Goal: Transaction & Acquisition: Obtain resource

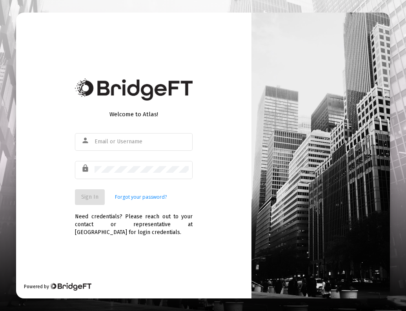
type input "john@servantfinancial.com"
click at [93, 196] on span "Sign In" at bounding box center [89, 196] width 17 height 7
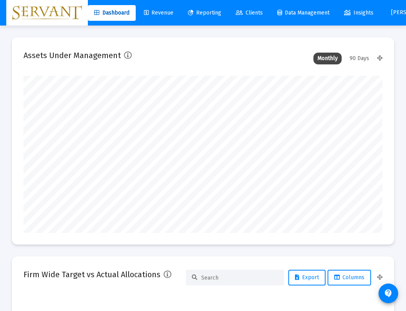
type input "2025-08-14"
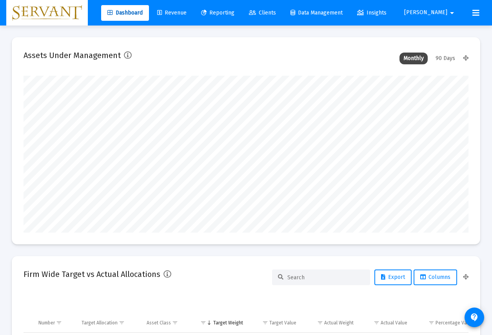
scroll to position [157, 239]
click at [235, 14] on span "Reporting" at bounding box center [217, 12] width 33 height 7
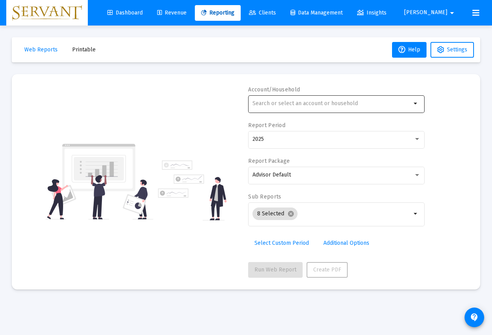
click at [405, 105] on mat-icon "arrow_drop_down" at bounding box center [415, 103] width 9 height 9
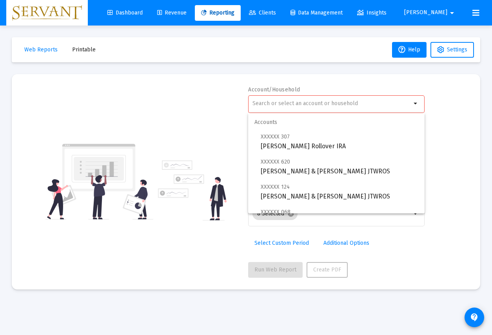
click at [295, 100] on div at bounding box center [332, 103] width 159 height 19
click at [282, 104] on input "text" at bounding box center [332, 103] width 159 height 6
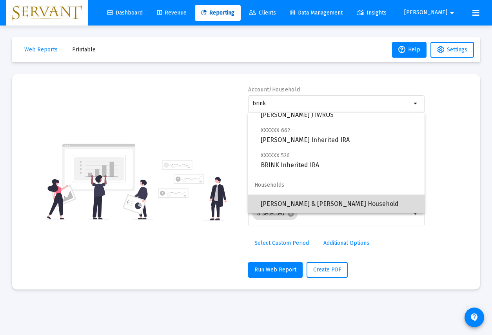
click at [300, 202] on span "[PERSON_NAME] & [PERSON_NAME] Household" at bounding box center [340, 204] width 158 height 19
type input "[PERSON_NAME] & [PERSON_NAME] Household"
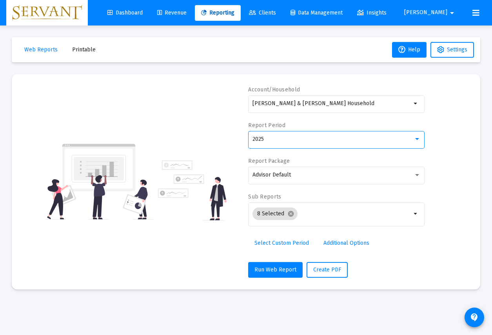
click at [405, 140] on div at bounding box center [417, 139] width 7 height 6
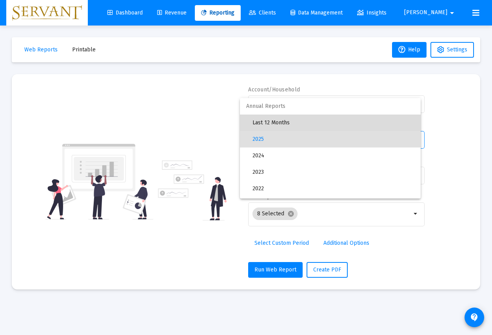
click at [295, 124] on span "Last 12 Months" at bounding box center [334, 123] width 162 height 16
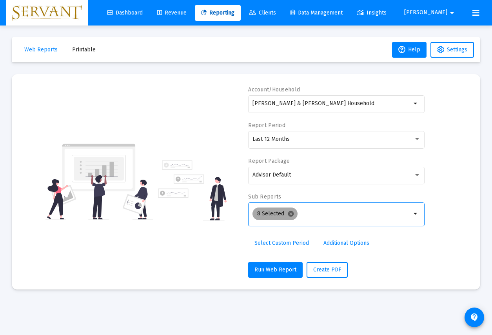
click at [290, 212] on mat-icon "cancel" at bounding box center [290, 213] width 7 height 7
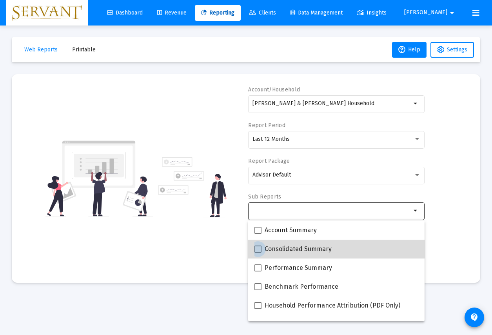
click at [260, 251] on span at bounding box center [258, 248] width 7 height 7
click at [258, 253] on input "Consolidated Summary" at bounding box center [258, 253] width 0 height 0
checkbox input "true"
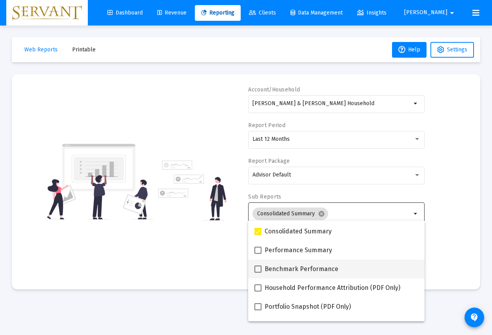
scroll to position [17, 0]
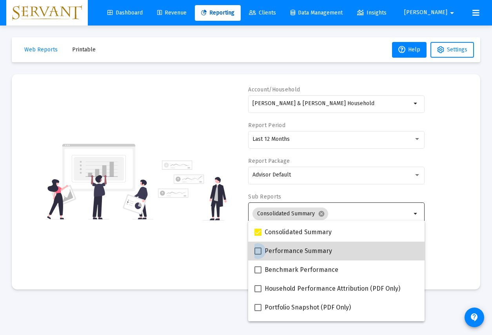
click at [261, 255] on label "Performance Summary" at bounding box center [294, 250] width 78 height 9
click at [258, 255] on input "Performance Summary" at bounding box center [258, 255] width 0 height 0
checkbox input "true"
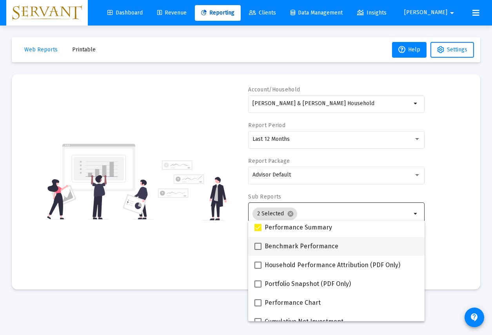
scroll to position [41, 0]
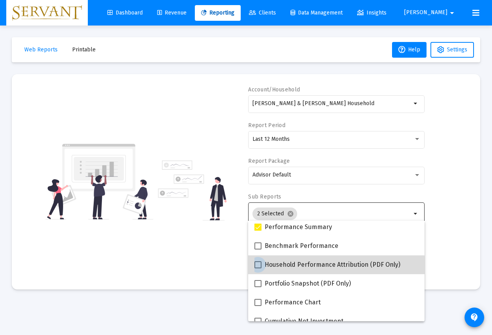
click at [261, 267] on span at bounding box center [258, 264] width 7 height 7
click at [258, 268] on input "Household Performance Attribution (PDF Only)" at bounding box center [258, 268] width 0 height 0
checkbox input "true"
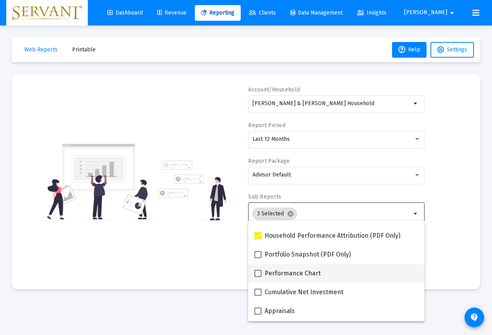
scroll to position [73, 0]
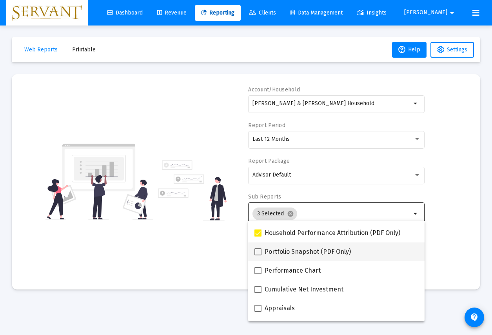
click at [257, 252] on span at bounding box center [258, 251] width 7 height 7
click at [258, 255] on input "Portfolio Snapshot (PDF Only)" at bounding box center [258, 255] width 0 height 0
checkbox input "true"
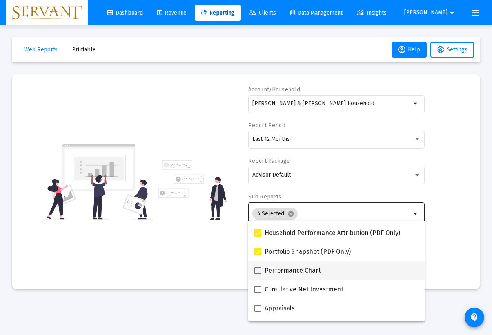
click at [260, 271] on span at bounding box center [258, 270] width 7 height 7
click at [258, 274] on input "Performance Chart" at bounding box center [258, 274] width 0 height 0
checkbox input "true"
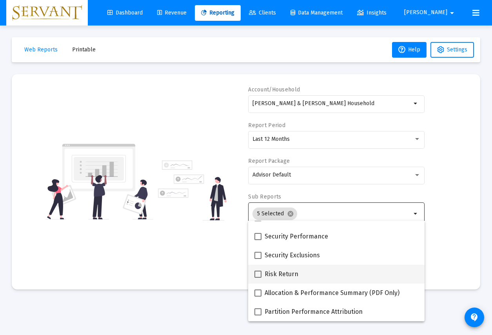
scroll to position [314, 0]
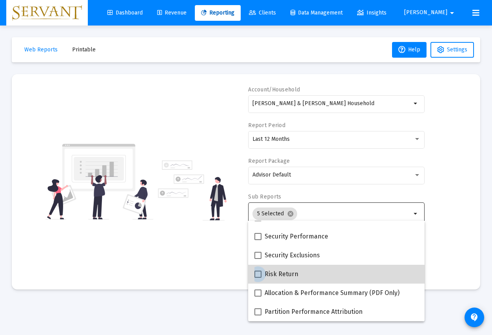
click at [260, 276] on span at bounding box center [258, 274] width 7 height 7
click at [258, 278] on input "Risk Return" at bounding box center [258, 278] width 0 height 0
checkbox input "true"
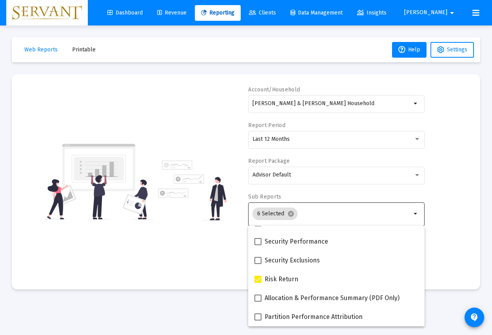
scroll to position [0, 0]
click at [405, 254] on div "Account/Household Philip & Rita Brink Household arrow_drop_down Report Period L…" at bounding box center [246, 182] width 445 height 192
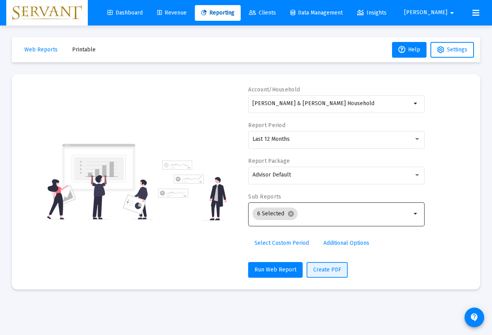
click at [327, 271] on span "Create PDF" at bounding box center [327, 269] width 28 height 7
click at [78, 48] on span "Printable" at bounding box center [84, 49] width 24 height 7
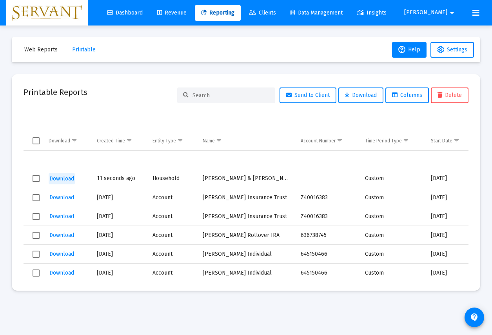
click at [60, 179] on span "Download" at bounding box center [61, 178] width 25 height 7
click at [61, 179] on span "Download" at bounding box center [61, 178] width 25 height 7
click at [235, 11] on span "Reporting" at bounding box center [217, 12] width 33 height 7
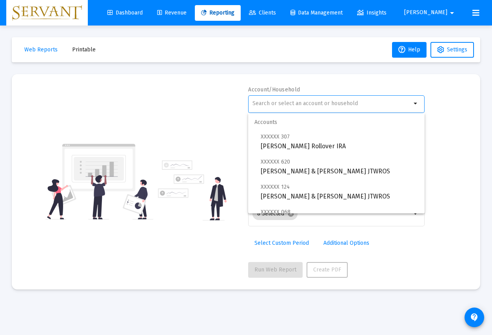
click at [310, 104] on input "text" at bounding box center [332, 103] width 159 height 6
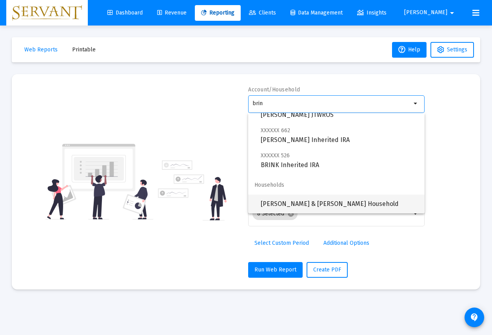
scroll to position [82, 0]
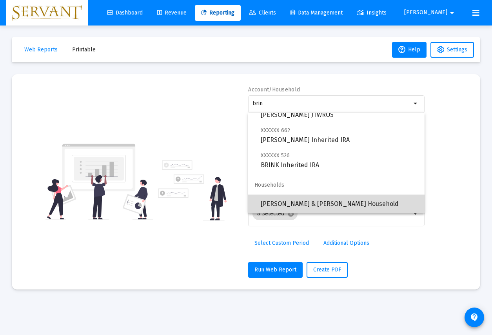
click at [307, 200] on span "[PERSON_NAME] & [PERSON_NAME] Household" at bounding box center [340, 204] width 158 height 19
type input "[PERSON_NAME] & [PERSON_NAME] Household"
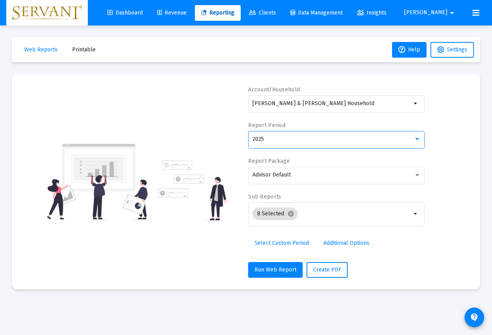
click at [417, 140] on div at bounding box center [417, 139] width 4 height 2
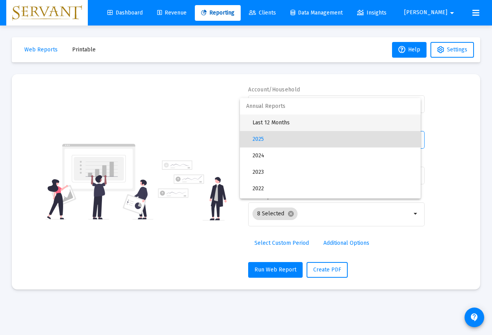
click at [281, 121] on span "Last 12 Months" at bounding box center [334, 123] width 162 height 16
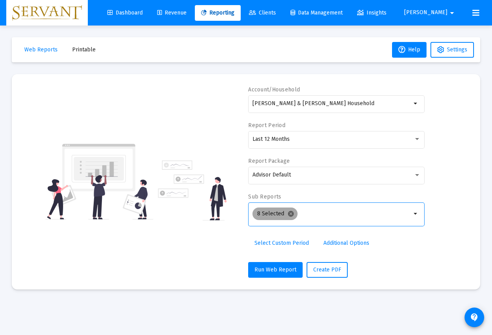
click at [293, 215] on mat-icon "cancel" at bounding box center [290, 213] width 7 height 7
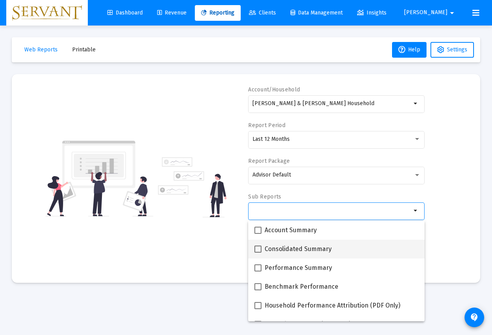
click at [259, 252] on span at bounding box center [258, 248] width 7 height 7
click at [258, 253] on input "Consolidated Summary" at bounding box center [258, 253] width 0 height 0
checkbox input "true"
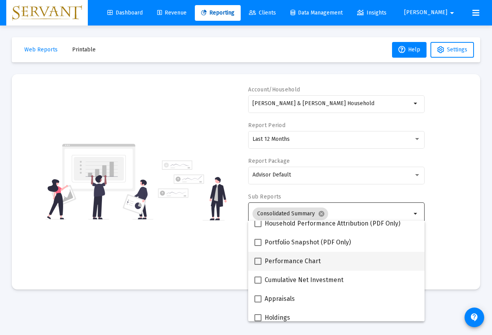
scroll to position [82, 0]
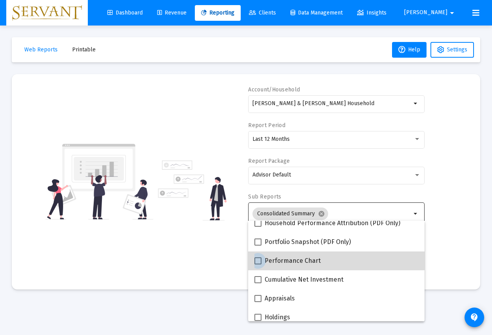
click at [260, 261] on span at bounding box center [258, 260] width 7 height 7
click at [258, 264] on input "Performance Chart" at bounding box center [258, 264] width 0 height 0
checkbox input "true"
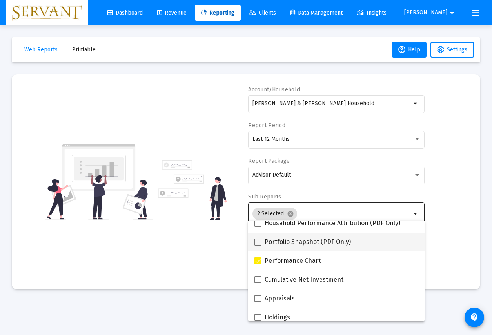
click at [259, 244] on span at bounding box center [258, 241] width 7 height 7
click at [258, 245] on input "Portfolio Snapshot (PDF Only)" at bounding box center [258, 245] width 0 height 0
checkbox input "true"
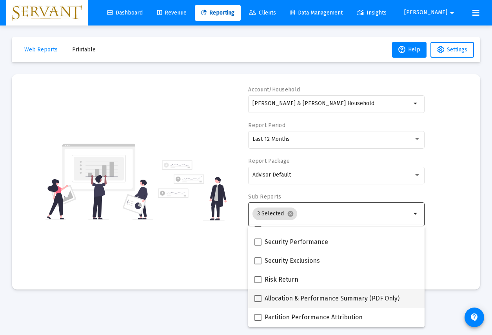
scroll to position [0, 0]
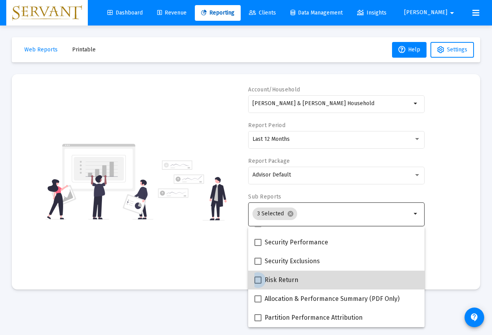
click at [259, 281] on span at bounding box center [258, 279] width 7 height 7
click at [258, 284] on input "Risk Return" at bounding box center [258, 284] width 0 height 0
checkbox input "true"
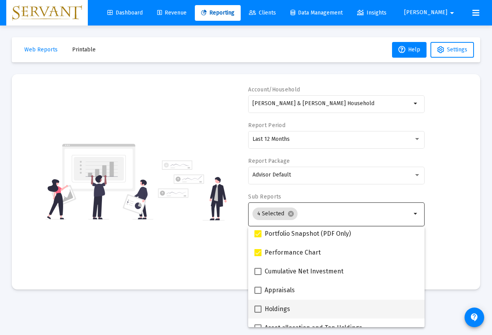
scroll to position [103, 0]
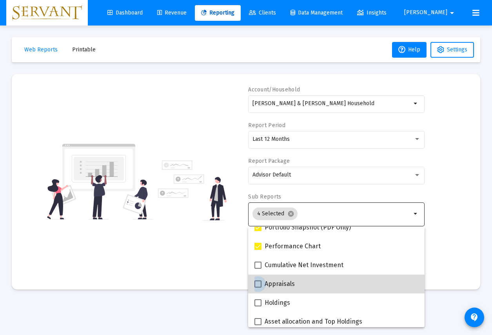
click at [261, 283] on span at bounding box center [258, 283] width 7 height 7
click at [258, 287] on input "Appraisals" at bounding box center [258, 287] width 0 height 0
checkbox input "true"
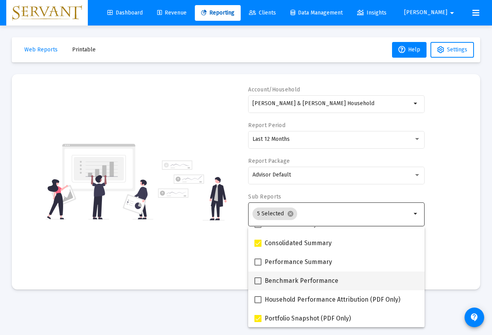
scroll to position [13, 0]
click at [458, 171] on div "Account/Household Philip & Rita Brink Household arrow_drop_down Report Period L…" at bounding box center [246, 182] width 445 height 192
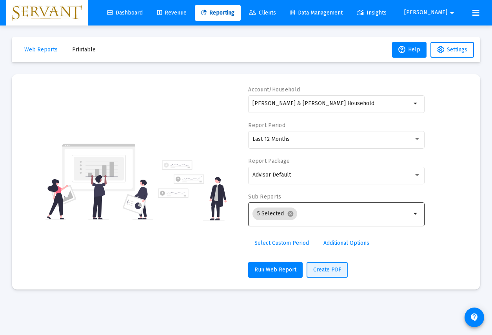
click at [321, 269] on span "Create PDF" at bounding box center [327, 269] width 28 height 7
click at [82, 50] on span "Printable" at bounding box center [84, 49] width 24 height 7
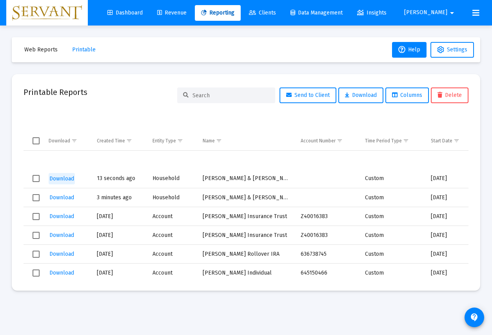
click at [59, 178] on span "Download" at bounding box center [61, 178] width 25 height 7
